Goal: Transaction & Acquisition: Purchase product/service

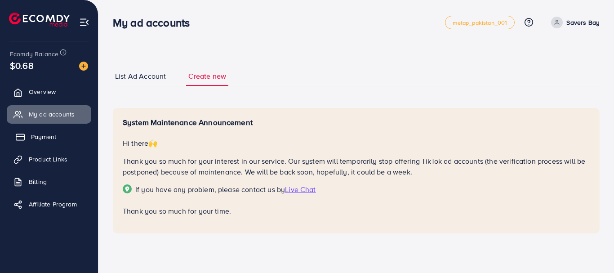
click at [46, 129] on link "Payment" at bounding box center [49, 137] width 85 height 18
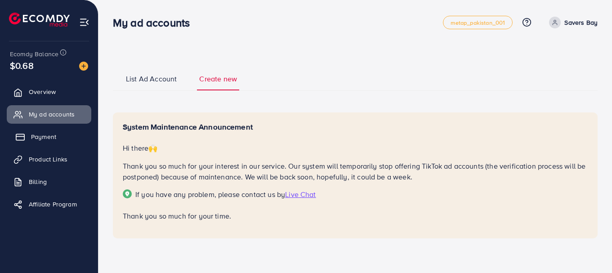
click at [49, 132] on link "Payment" at bounding box center [49, 137] width 85 height 18
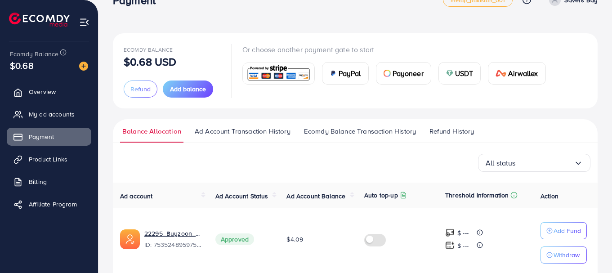
scroll to position [58, 0]
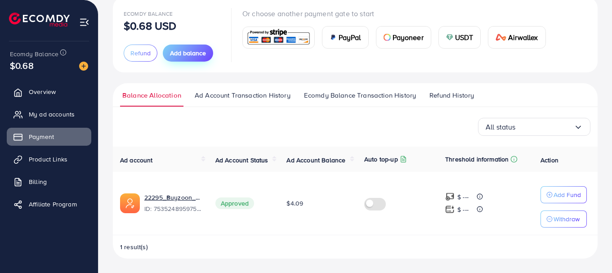
click at [207, 50] on button "Add balance" at bounding box center [188, 53] width 50 height 17
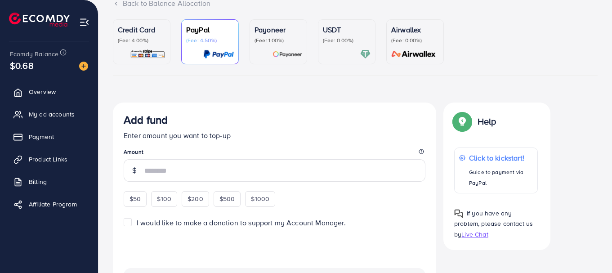
scroll to position [90, 0]
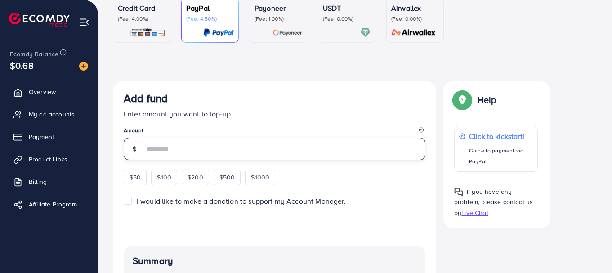
click at [191, 145] on input "number" at bounding box center [284, 149] width 281 height 22
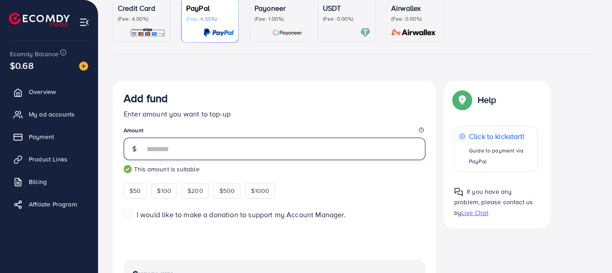
type input "**"
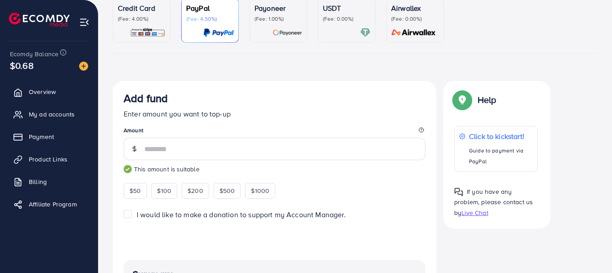
click at [278, 90] on div "Add fund Enter amount you want to top-up Amount ** This amount is suitable $50 …" at bounding box center [274, 246] width 323 height 331
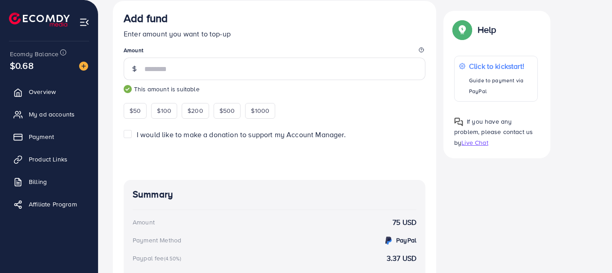
scroll to position [81, 0]
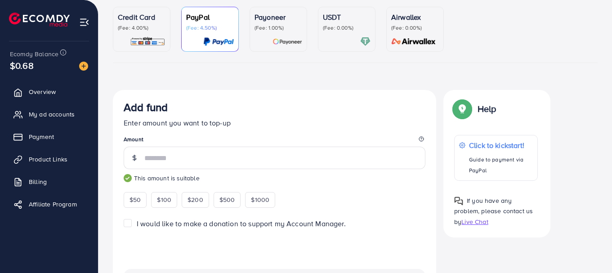
click at [347, 41] on div at bounding box center [347, 41] width 48 height 10
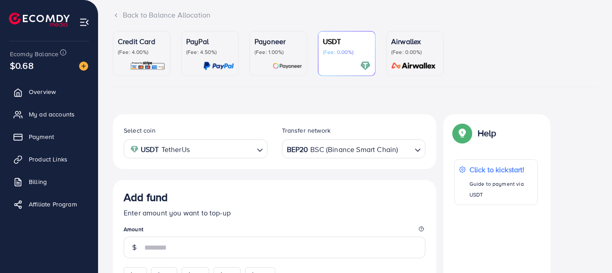
scroll to position [51, 0]
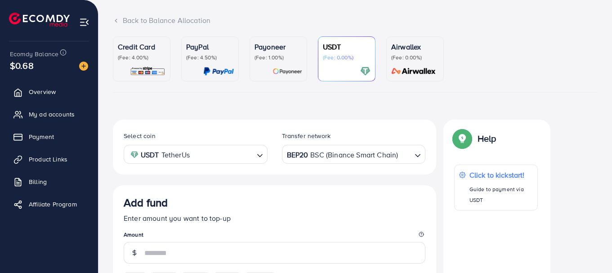
click at [154, 57] on p "(Fee: 4.00%)" at bounding box center [142, 57] width 48 height 7
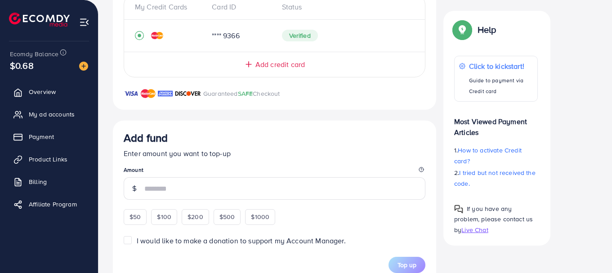
scroll to position [231, 0]
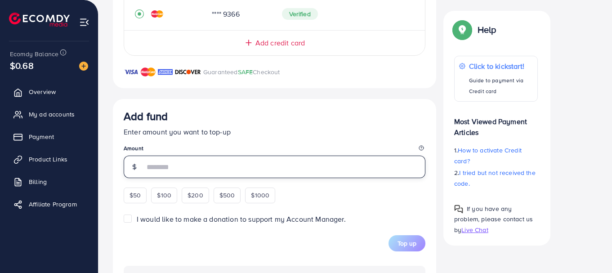
click at [169, 173] on input "number" at bounding box center [284, 167] width 281 height 22
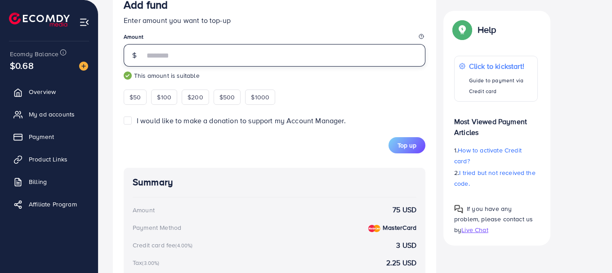
scroll to position [321, 0]
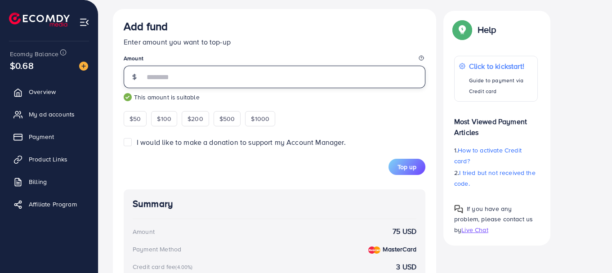
type input "**"
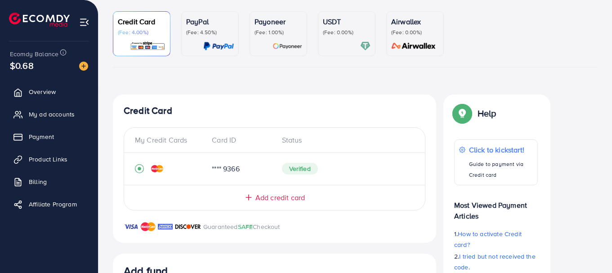
scroll to position [0, 0]
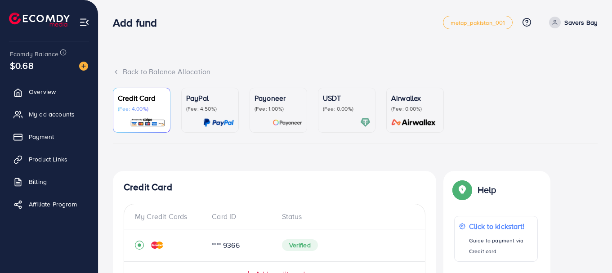
click at [339, 111] on p "(Fee: 0.00%)" at bounding box center [347, 108] width 48 height 7
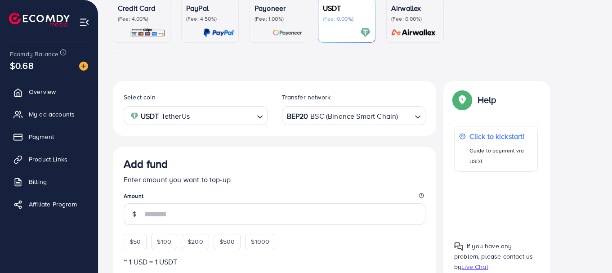
scroll to position [180, 0]
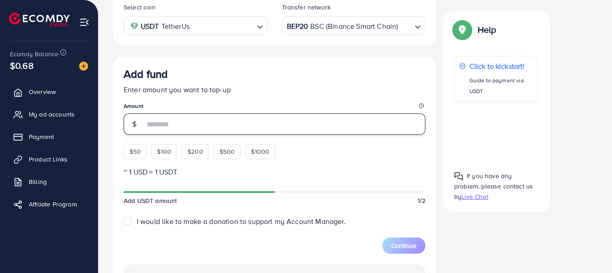
click at [220, 131] on input "number" at bounding box center [284, 124] width 281 height 22
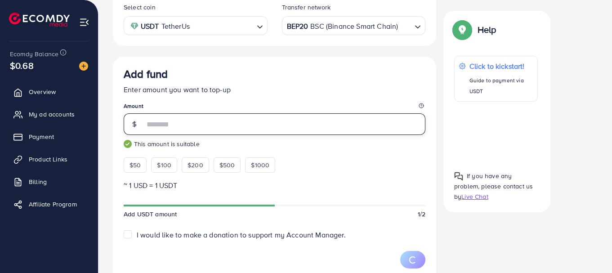
type input "**"
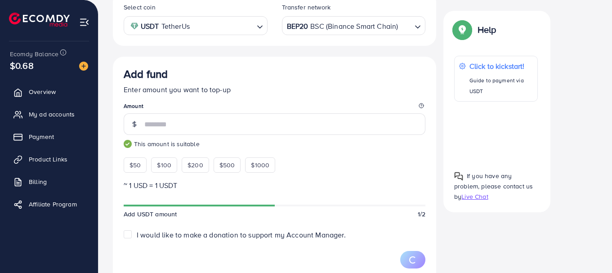
click at [315, 84] on p "Enter amount you want to top-up" at bounding box center [275, 89] width 302 height 11
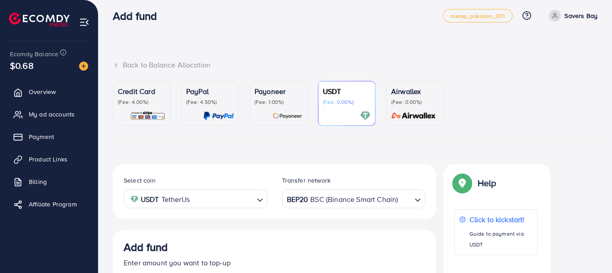
scroll to position [0, 0]
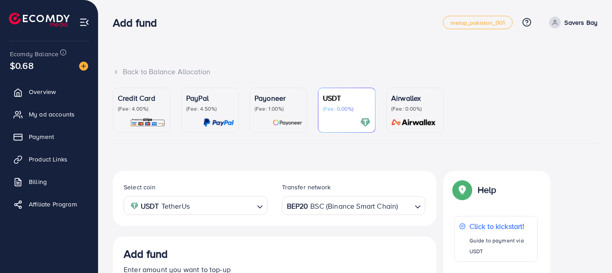
click at [157, 111] on p "(Fee: 4.00%)" at bounding box center [142, 108] width 48 height 7
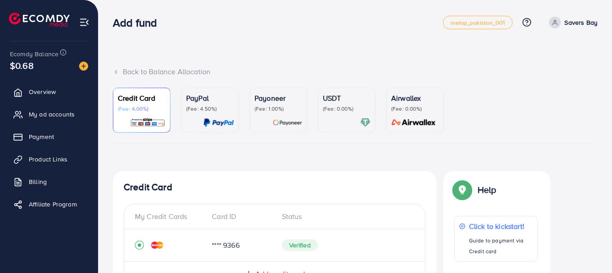
scroll to position [90, 0]
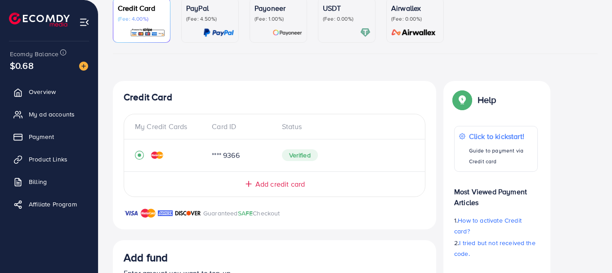
click at [344, 31] on div at bounding box center [347, 32] width 48 height 10
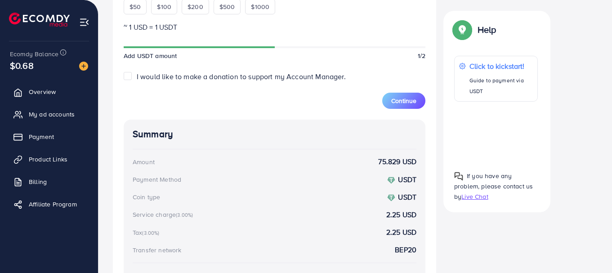
scroll to position [360, 0]
